Goal: Check status: Check status

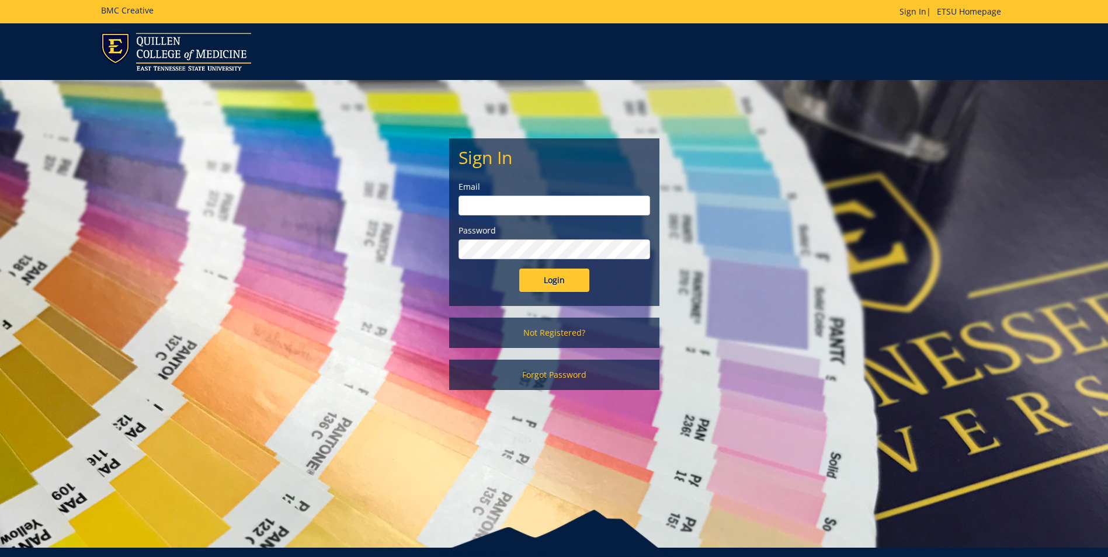
type input "[EMAIL_ADDRESS][DOMAIN_NAME]"
click at [578, 283] on input "Login" at bounding box center [554, 280] width 70 height 23
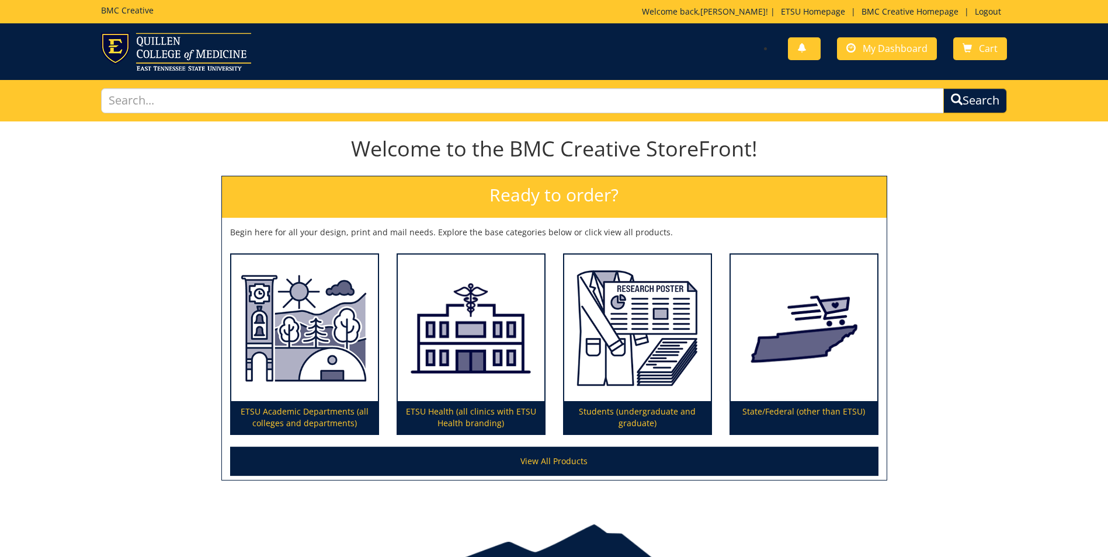
click at [899, 33] on div "You have no new notifications My Dashboard Cart" at bounding box center [554, 51] width 1108 height 57
click at [893, 47] on span "My Dashboard" at bounding box center [894, 48] width 65 height 13
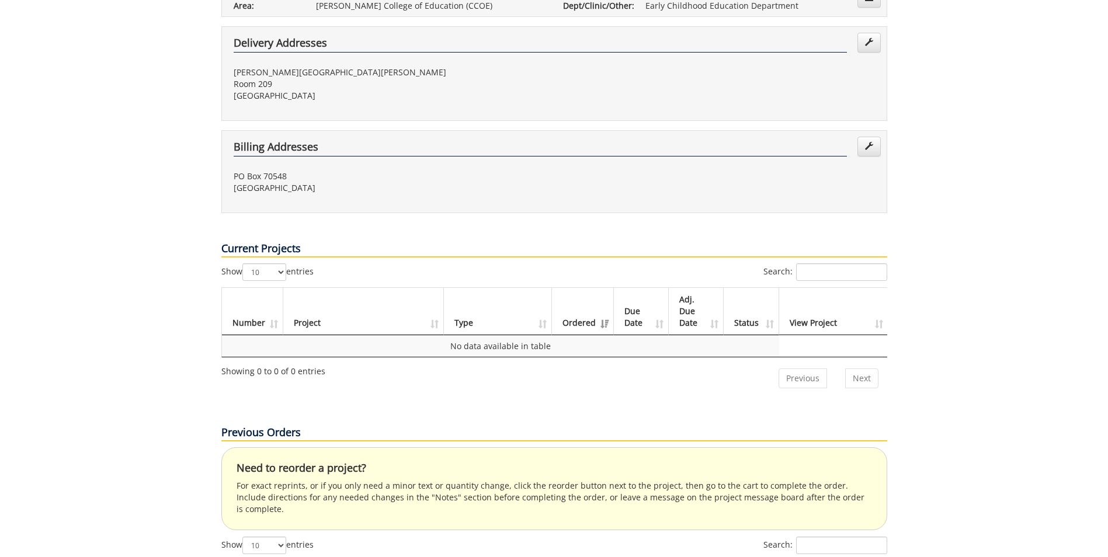
scroll to position [642, 0]
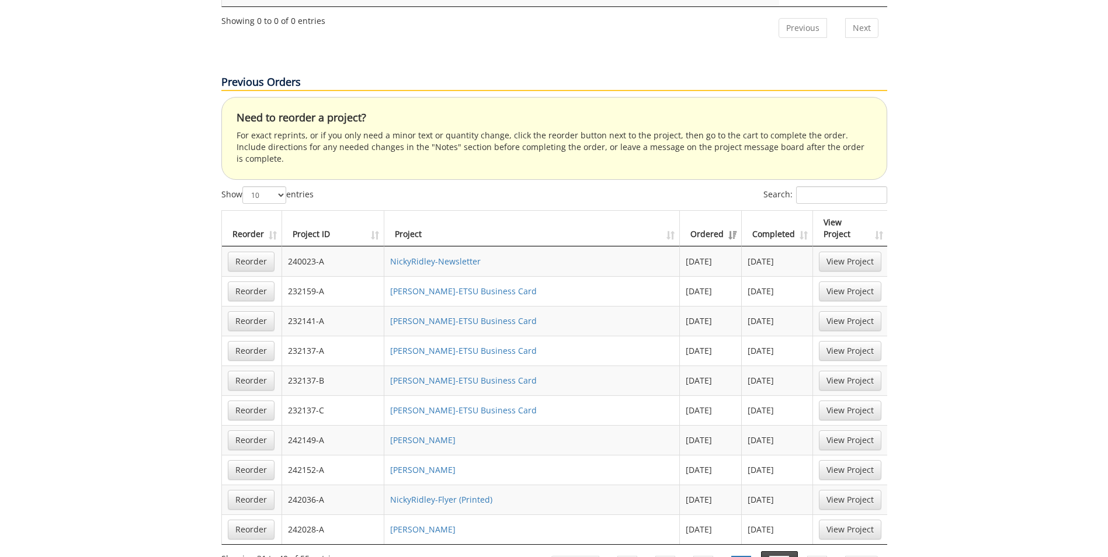
click at [777, 556] on link "5" at bounding box center [779, 566] width 20 height 20
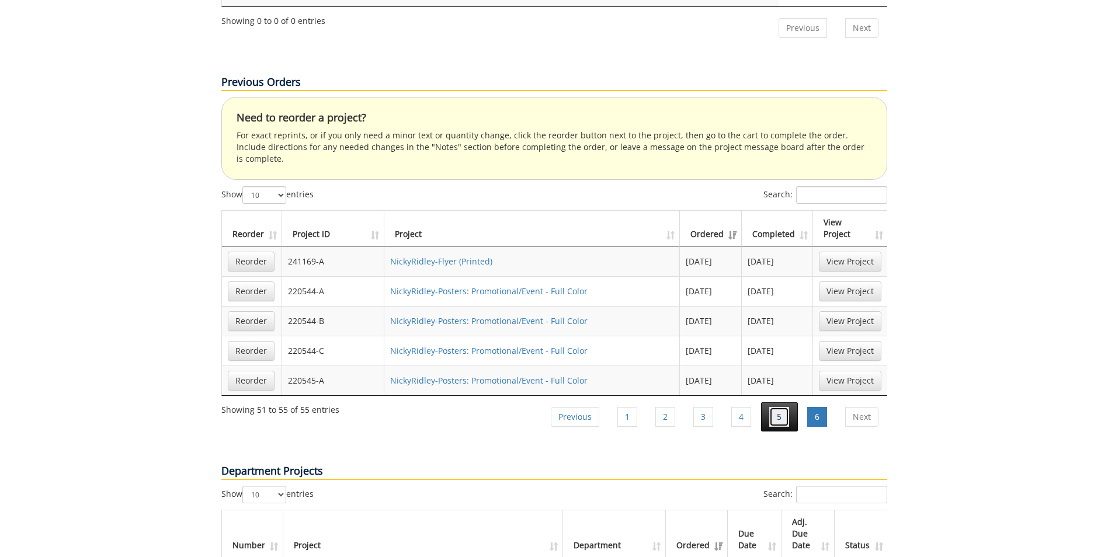
click at [780, 407] on link "5" at bounding box center [779, 417] width 20 height 20
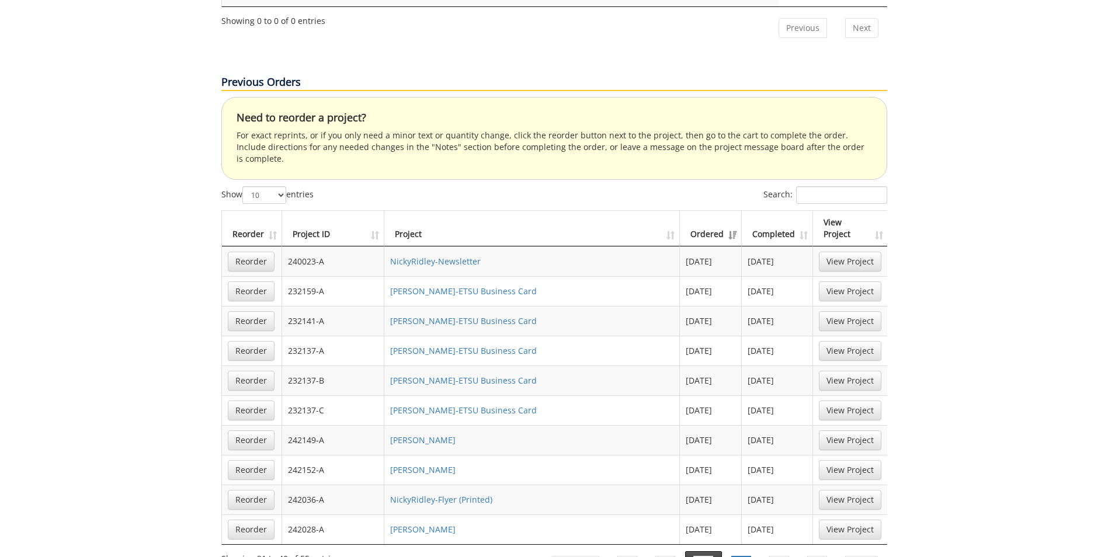
click at [704, 556] on link "3" at bounding box center [703, 566] width 20 height 20
click at [451, 464] on link "NickyRidley-Brochure" at bounding box center [422, 469] width 65 height 11
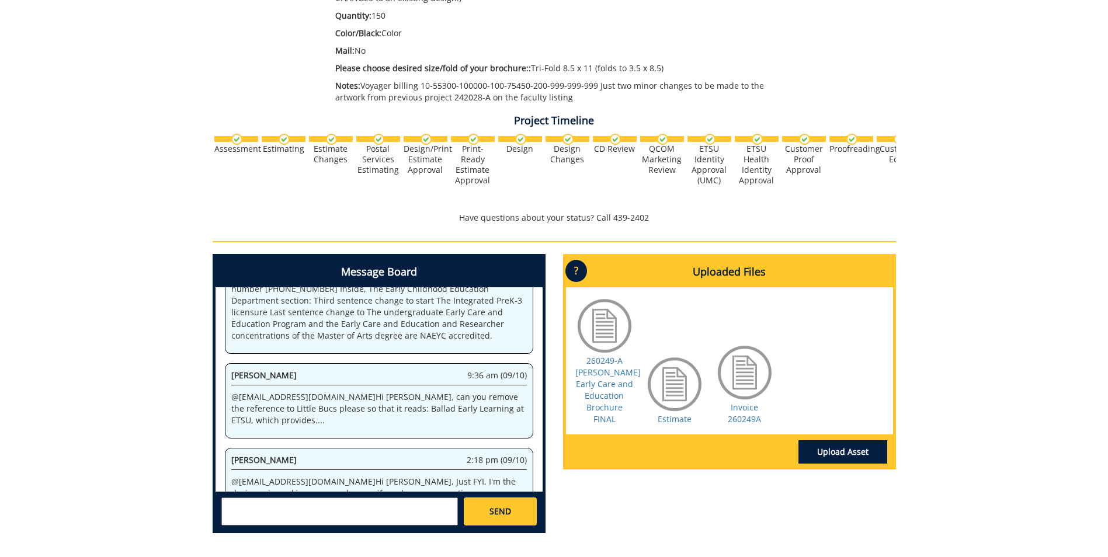
scroll to position [517, 0]
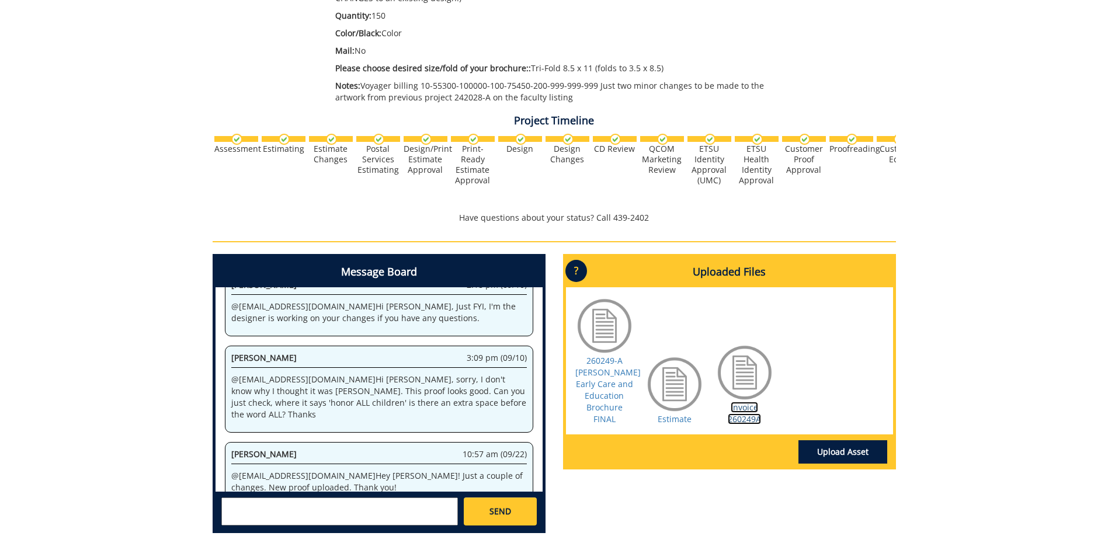
click at [750, 402] on link "Invoice 260249A" at bounding box center [743, 413] width 33 height 23
click at [364, 511] on textarea at bounding box center [339, 511] width 236 height 28
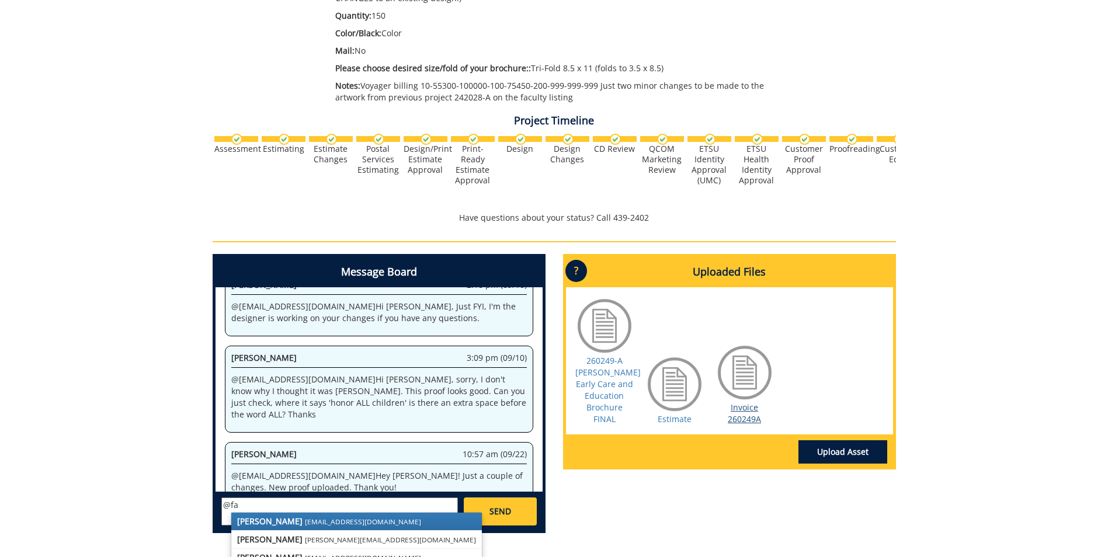
type textarea "@fa"
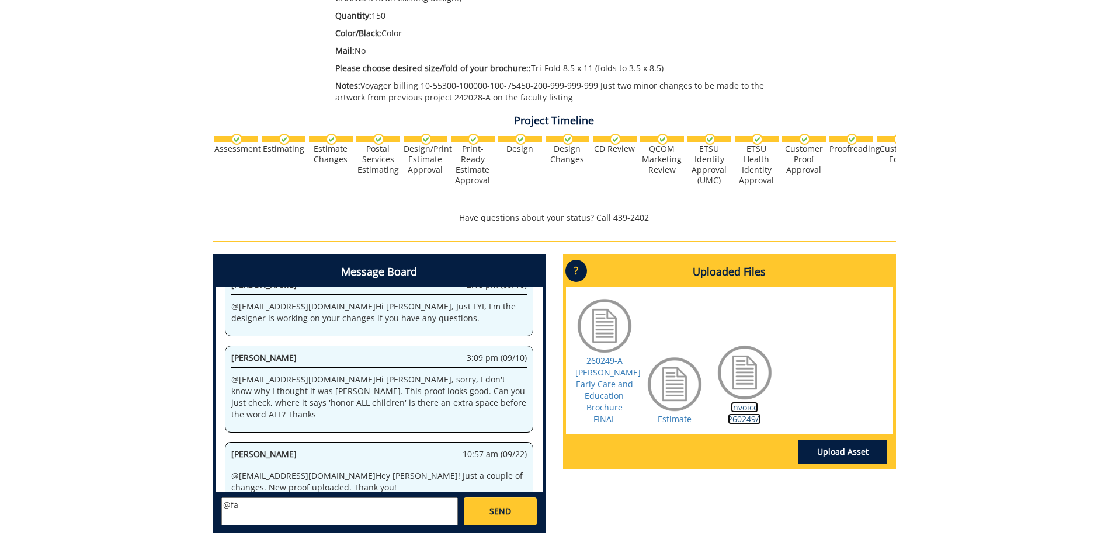
click at [749, 402] on link "Invoice 260249A" at bounding box center [743, 413] width 33 height 23
